Goal: Information Seeking & Learning: Find specific fact

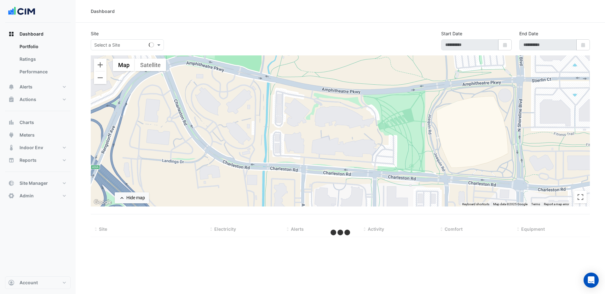
select select "***"
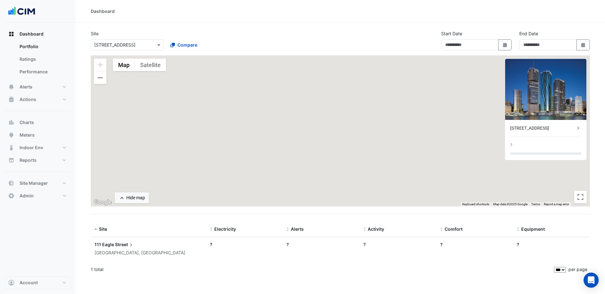
type input "**********"
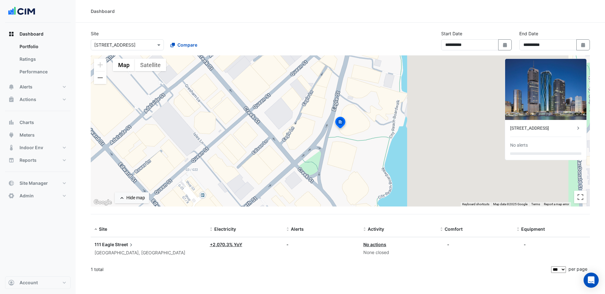
click at [112, 48] on input "text" at bounding box center [121, 45] width 54 height 7
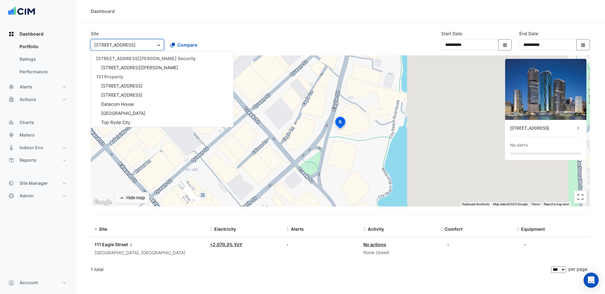
scroll to position [4561, 0]
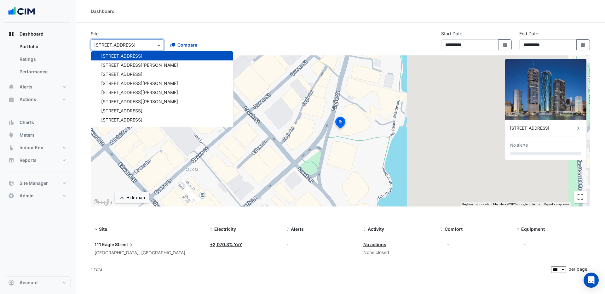
click at [135, 44] on input "text" at bounding box center [121, 45] width 54 height 7
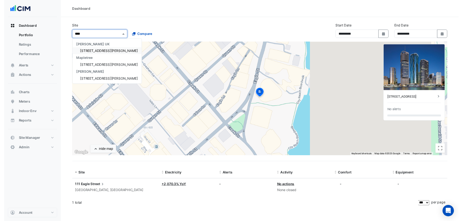
scroll to position [0, 0]
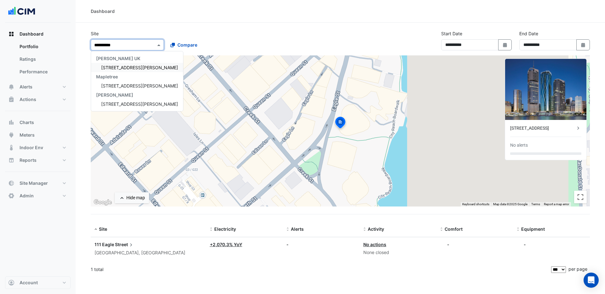
type input "**********"
click at [116, 83] on div "[STREET_ADDRESS][PERSON_NAME]" at bounding box center [137, 85] width 92 height 9
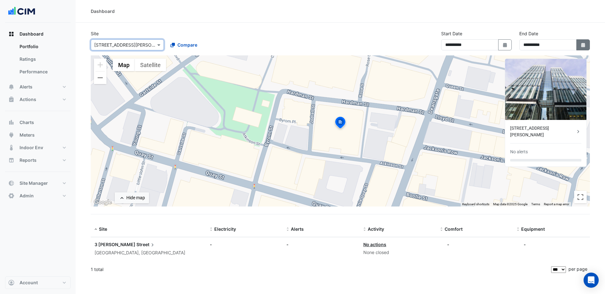
click at [585, 45] on icon "Select Date" at bounding box center [583, 45] width 6 height 4
select select "*"
select select "****"
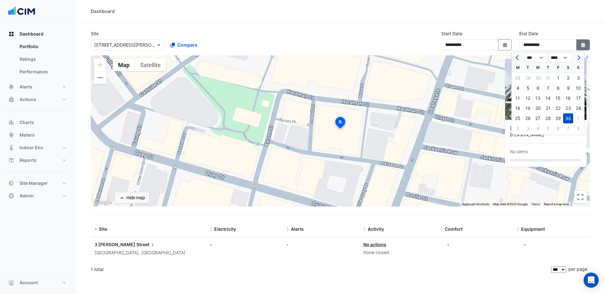
click at [585, 45] on icon "Select Date" at bounding box center [583, 45] width 6 height 4
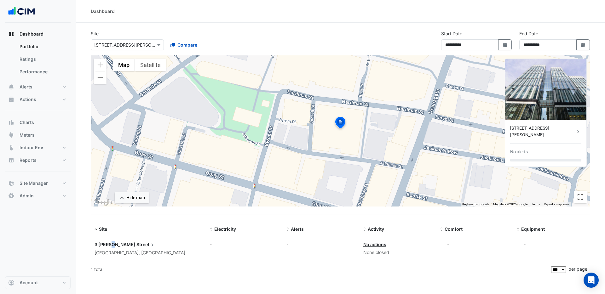
click at [114, 243] on span "3 [PERSON_NAME]" at bounding box center [115, 244] width 41 height 5
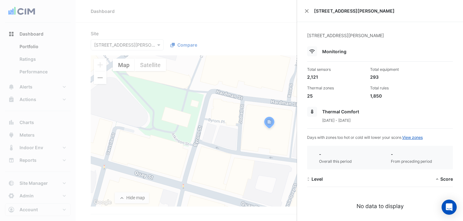
click at [314, 79] on div "2,121" at bounding box center [336, 77] width 58 height 7
copy div "2,121"
click at [375, 76] on div "293" at bounding box center [399, 77] width 58 height 7
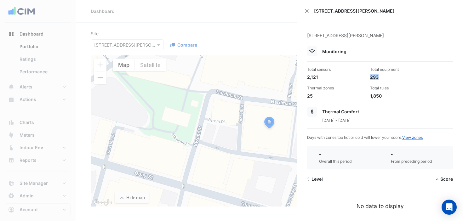
click at [375, 76] on div "293" at bounding box center [399, 77] width 58 height 7
copy div "293"
click at [312, 88] on div "Thermal zones" at bounding box center [336, 88] width 58 height 6
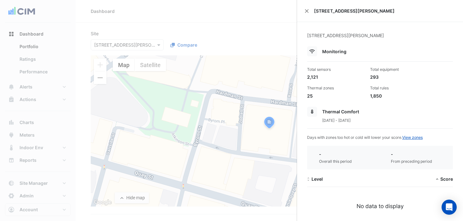
click at [311, 95] on div "25" at bounding box center [336, 96] width 58 height 7
click at [312, 87] on div "Thermal zones" at bounding box center [336, 88] width 58 height 6
copy div "Thermal zones"
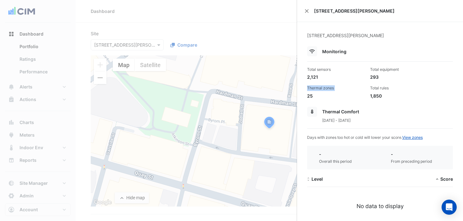
click at [374, 95] on div "1,850" at bounding box center [399, 96] width 58 height 7
copy app-site-details "1,850"
